Goal: Information Seeking & Learning: Learn about a topic

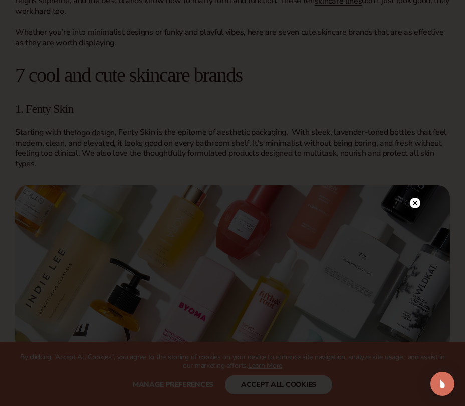
scroll to position [778, 0]
click at [415, 94] on circle at bounding box center [415, 89] width 11 height 11
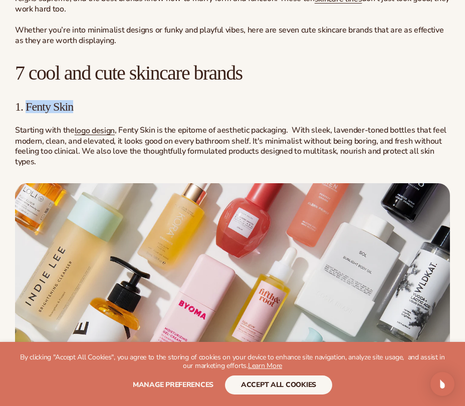
drag, startPoint x: 80, startPoint y: 106, endPoint x: 25, endPoint y: 107, distance: 55.1
click at [25, 107] on h3 "1. Fenty Skin" at bounding box center [232, 106] width 435 height 13
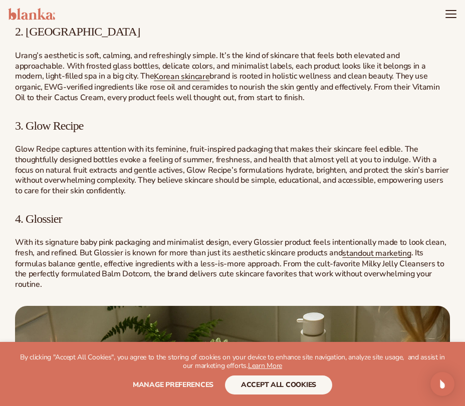
scroll to position [1221, 0]
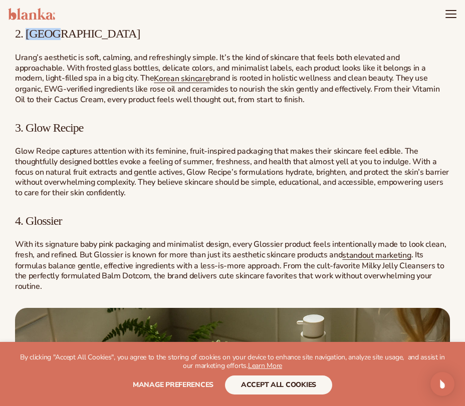
drag, startPoint x: 57, startPoint y: 37, endPoint x: 28, endPoint y: 37, distance: 29.0
click at [28, 37] on h3 "2. [GEOGRAPHIC_DATA]" at bounding box center [232, 33] width 435 height 13
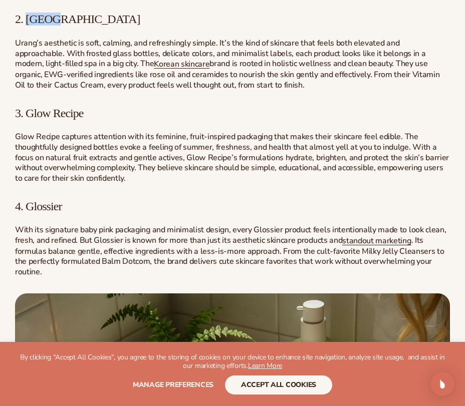
scroll to position [1249, 0]
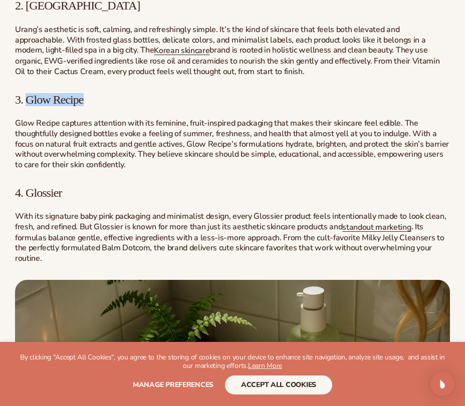
drag, startPoint x: 87, startPoint y: 101, endPoint x: 27, endPoint y: 100, distance: 60.1
click at [27, 101] on span "3. Glow Recipe" at bounding box center [49, 99] width 69 height 13
drag, startPoint x: 67, startPoint y: 196, endPoint x: 28, endPoint y: 196, distance: 38.6
click at [28, 196] on h3 "4. Glossier" at bounding box center [232, 192] width 435 height 13
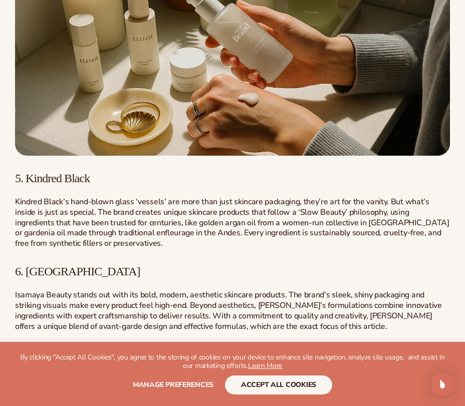
scroll to position [1652, 0]
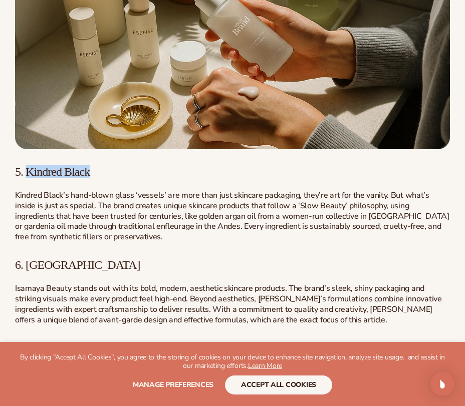
drag, startPoint x: 94, startPoint y: 174, endPoint x: 29, endPoint y: 173, distance: 65.6
click at [29, 173] on span "5. Kindred Black" at bounding box center [52, 171] width 75 height 13
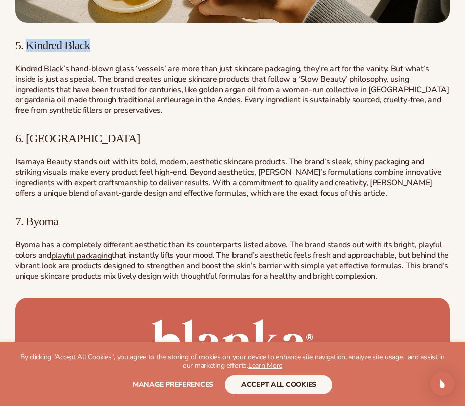
scroll to position [1789, 0]
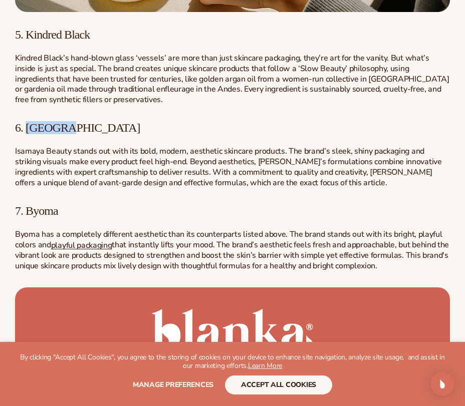
drag, startPoint x: 70, startPoint y: 129, endPoint x: 28, endPoint y: 128, distance: 42.6
click at [28, 128] on h3 "6. [GEOGRAPHIC_DATA]" at bounding box center [232, 127] width 435 height 13
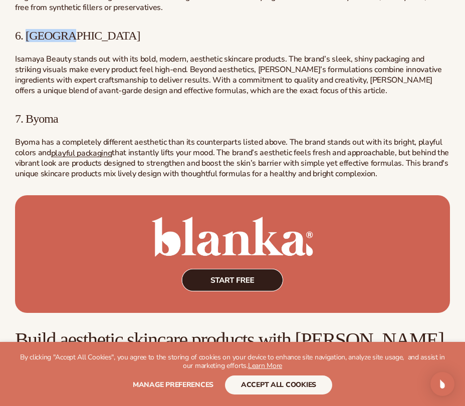
scroll to position [1919, 0]
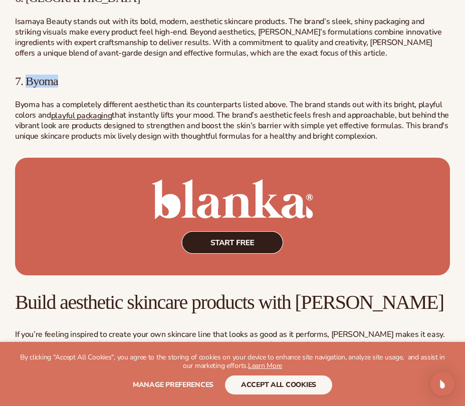
drag, startPoint x: 59, startPoint y: 84, endPoint x: 26, endPoint y: 82, distance: 33.6
click at [26, 82] on span "7. Byoma" at bounding box center [36, 81] width 43 height 13
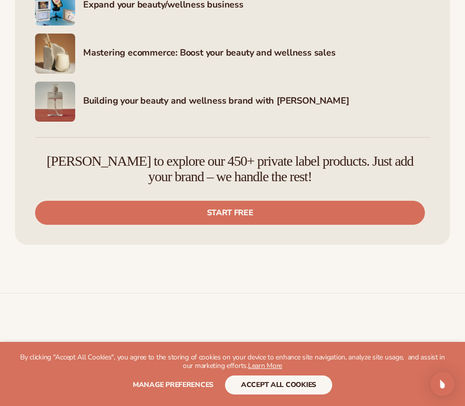
scroll to position [2472, 0]
